Goal: Transaction & Acquisition: Purchase product/service

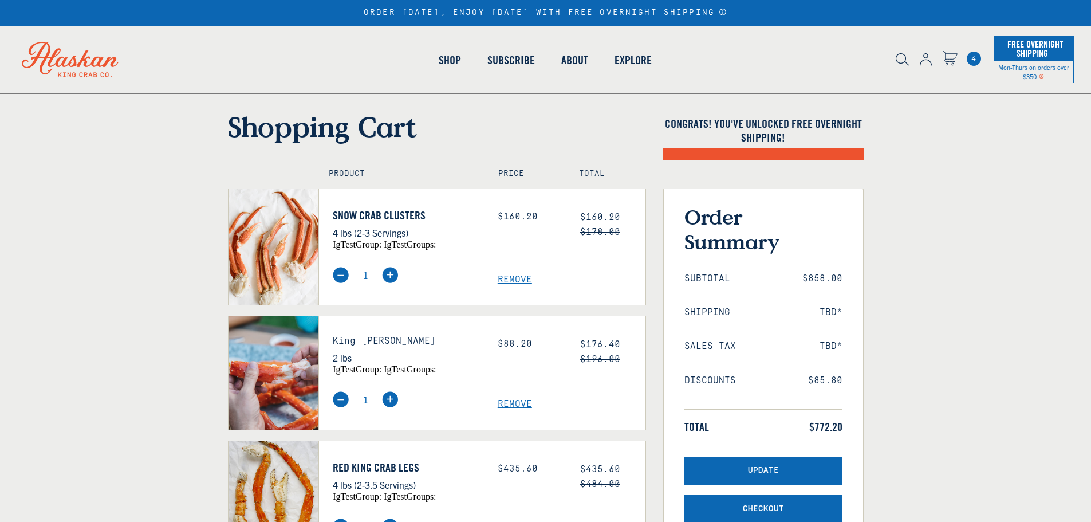
select select "40826592231503"
select select "40826730905679"
click at [515, 278] on span "Remove" at bounding box center [572, 279] width 148 height 11
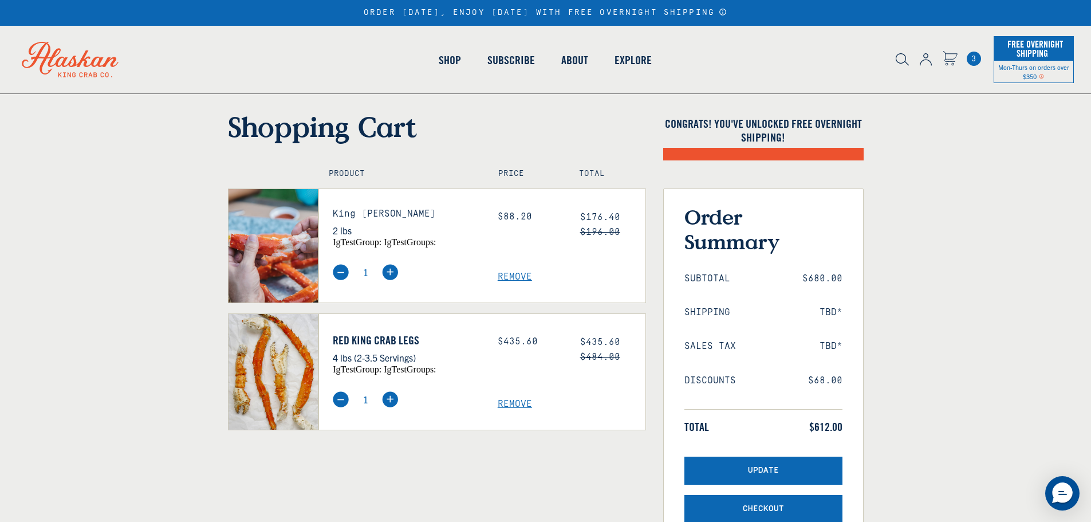
select select "40826592231503"
select select "40826730905679"
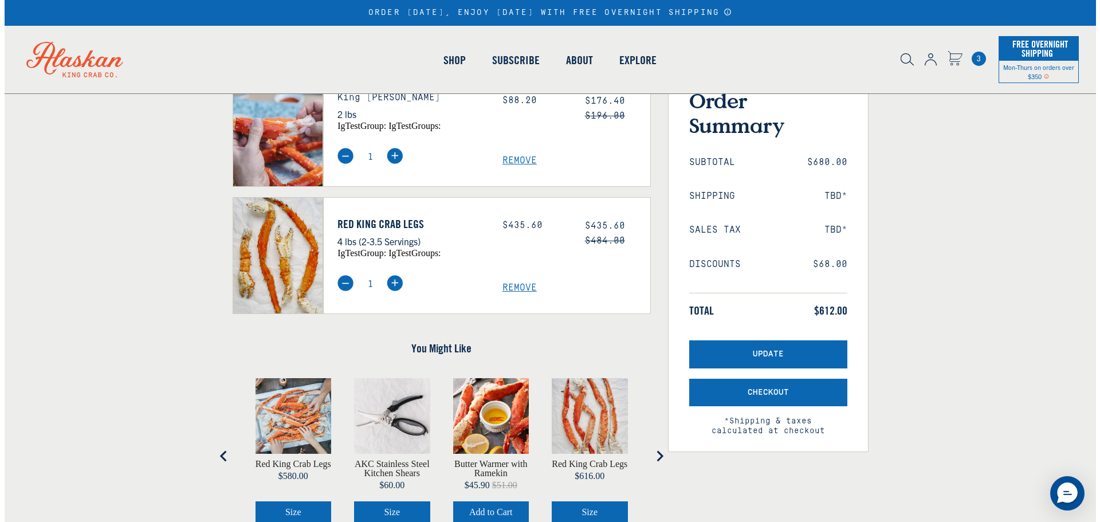
scroll to position [229, 0]
